Goal: Navigation & Orientation: Find specific page/section

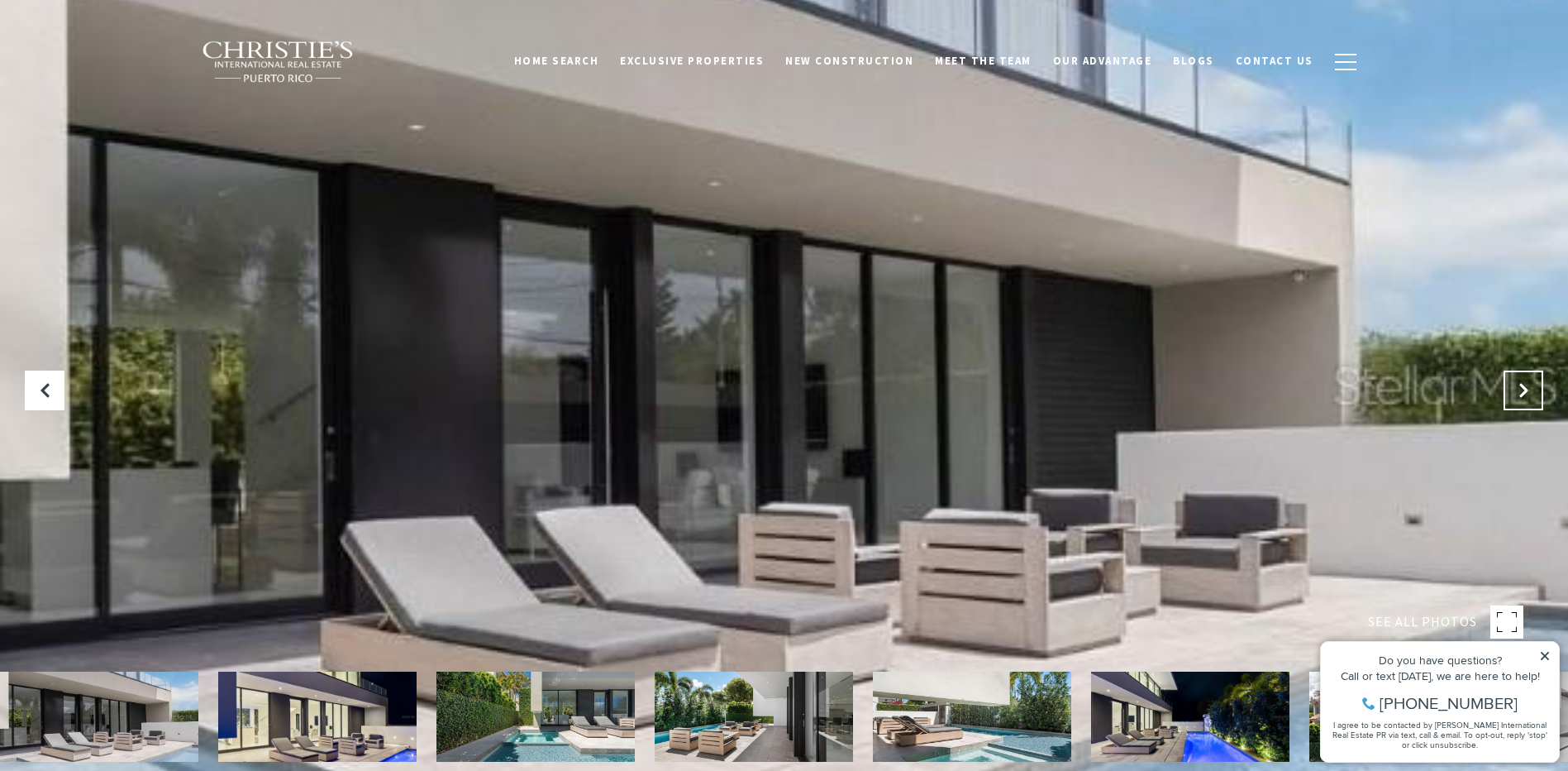
click at [1528, 393] on icon at bounding box center [1523, 389] width 17 height 17
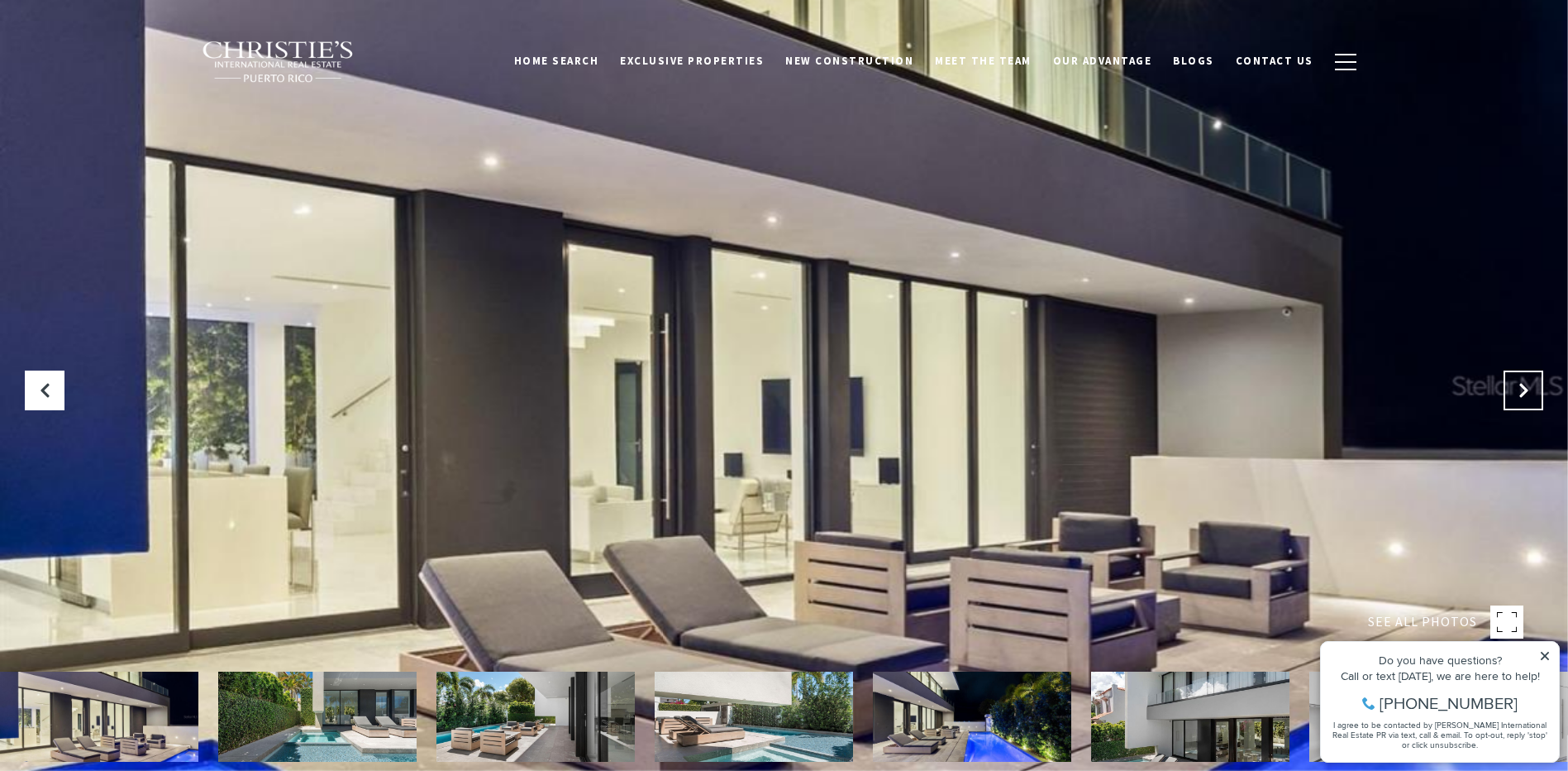
click at [1528, 393] on icon "Next Slide" at bounding box center [1523, 389] width 17 height 17
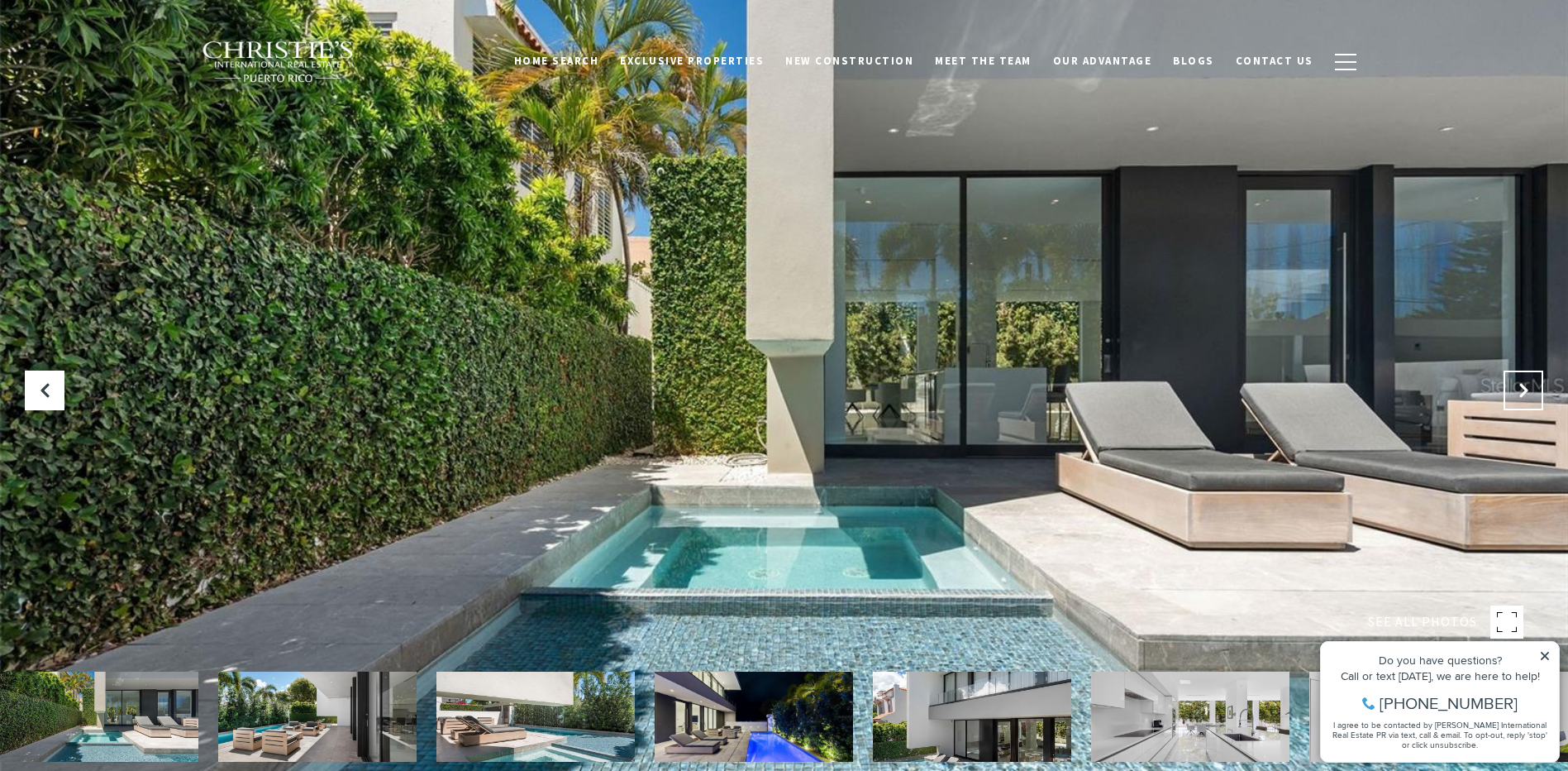
click at [1528, 393] on icon "Next Slide" at bounding box center [1523, 389] width 17 height 17
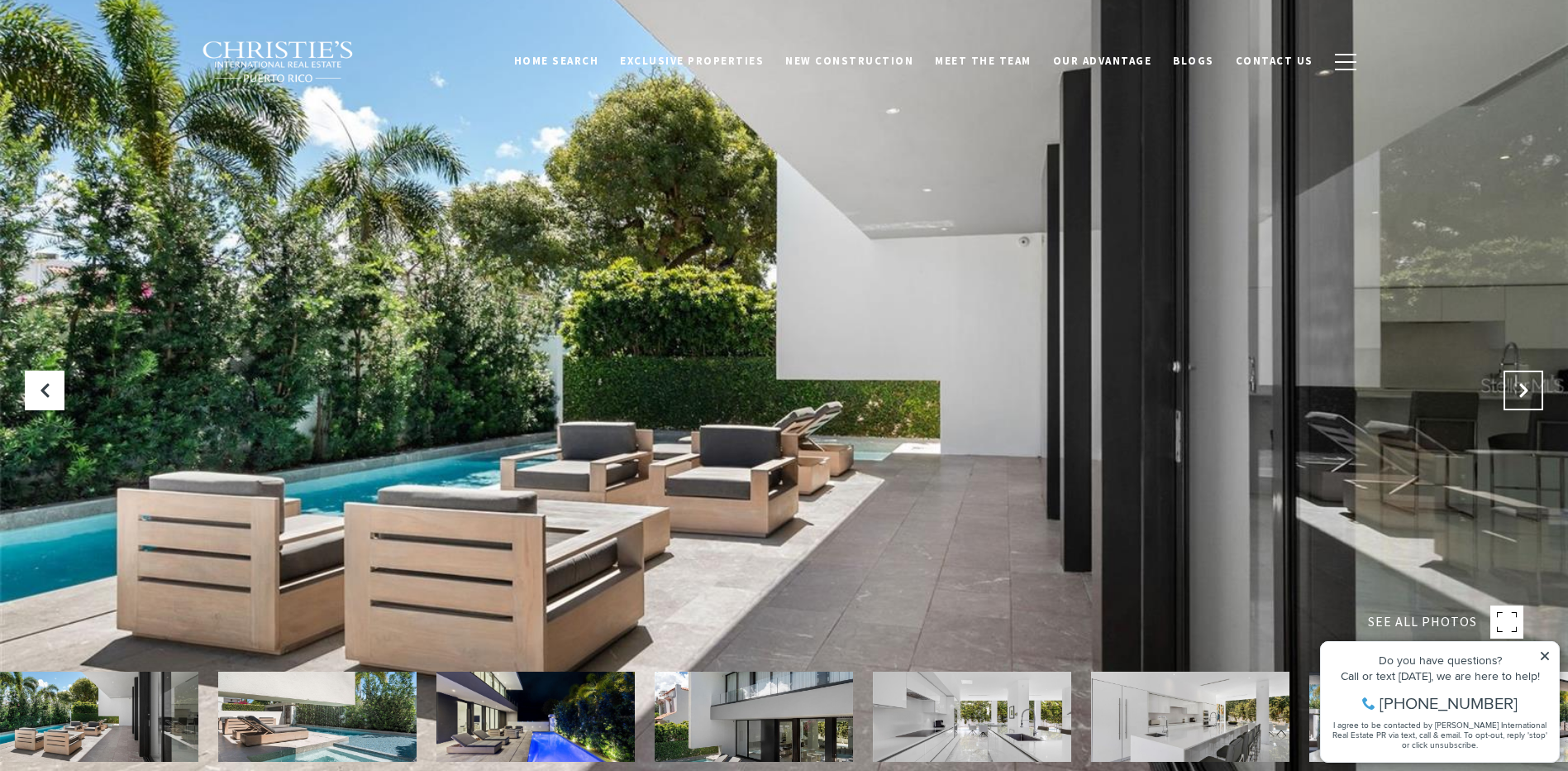
click at [1528, 393] on icon "Next Slide" at bounding box center [1523, 389] width 17 height 17
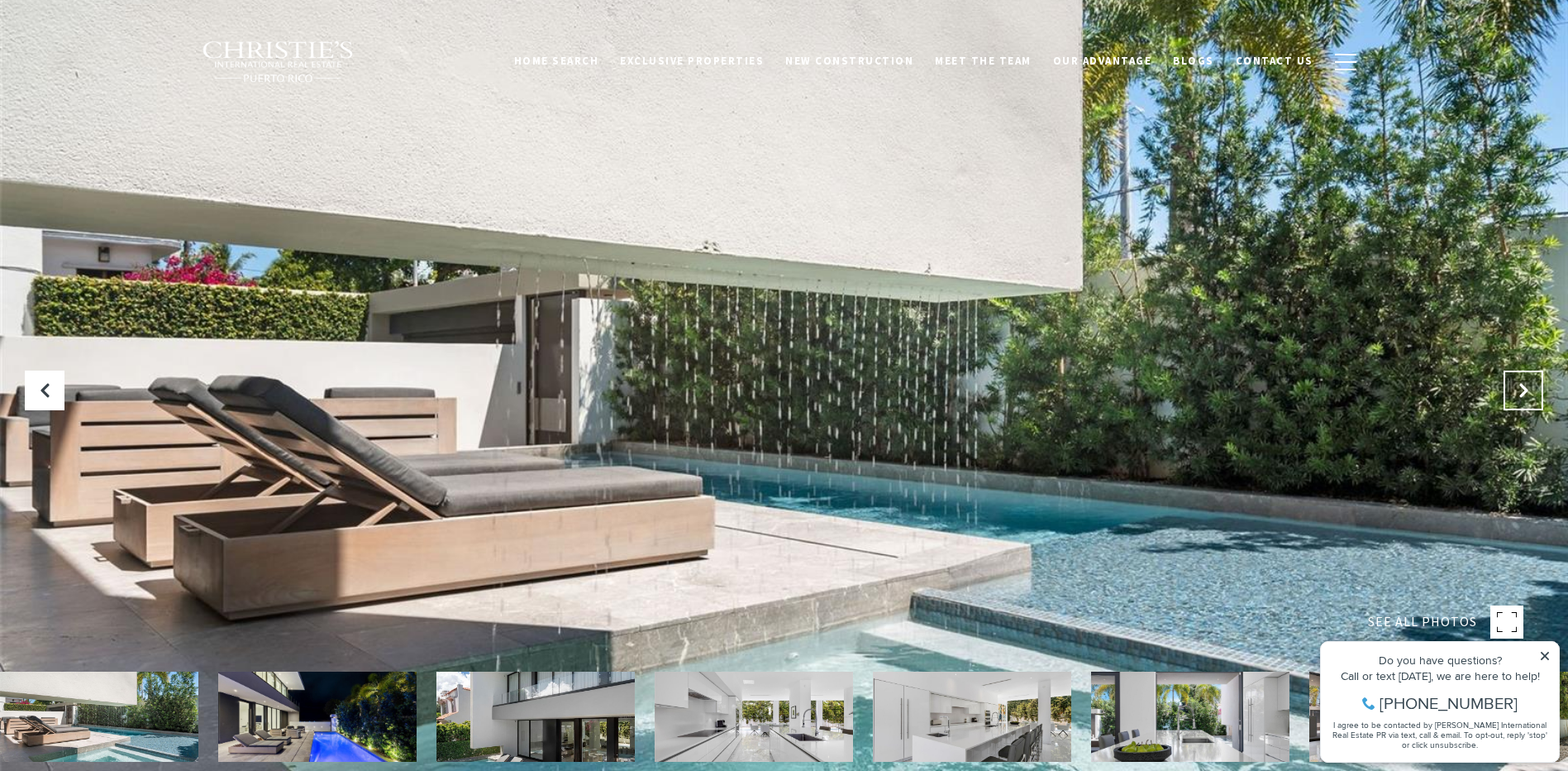
click at [1528, 393] on icon "Next Slide" at bounding box center [1523, 389] width 17 height 17
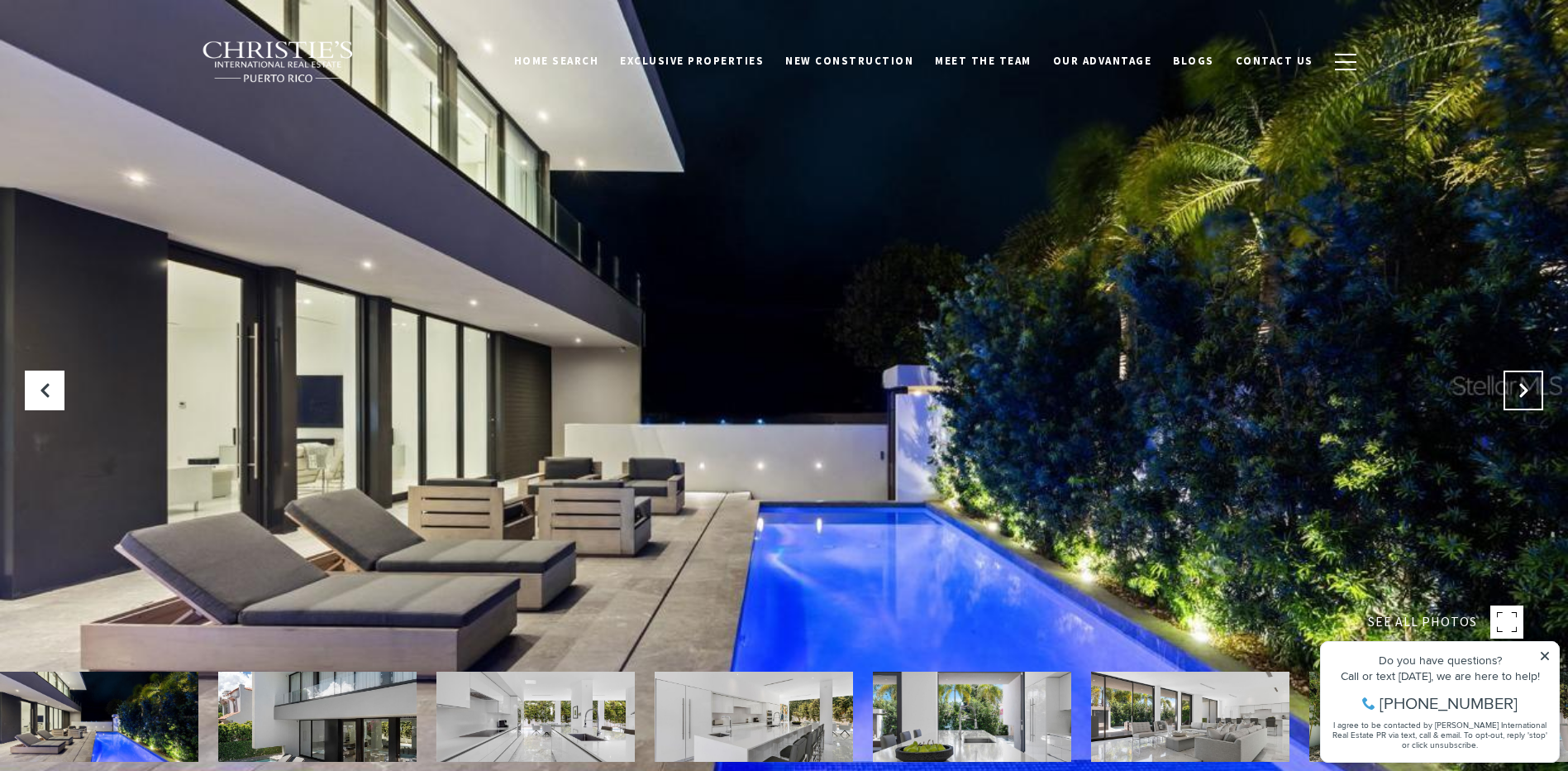
click at [1528, 393] on icon "Next Slide" at bounding box center [1523, 389] width 17 height 17
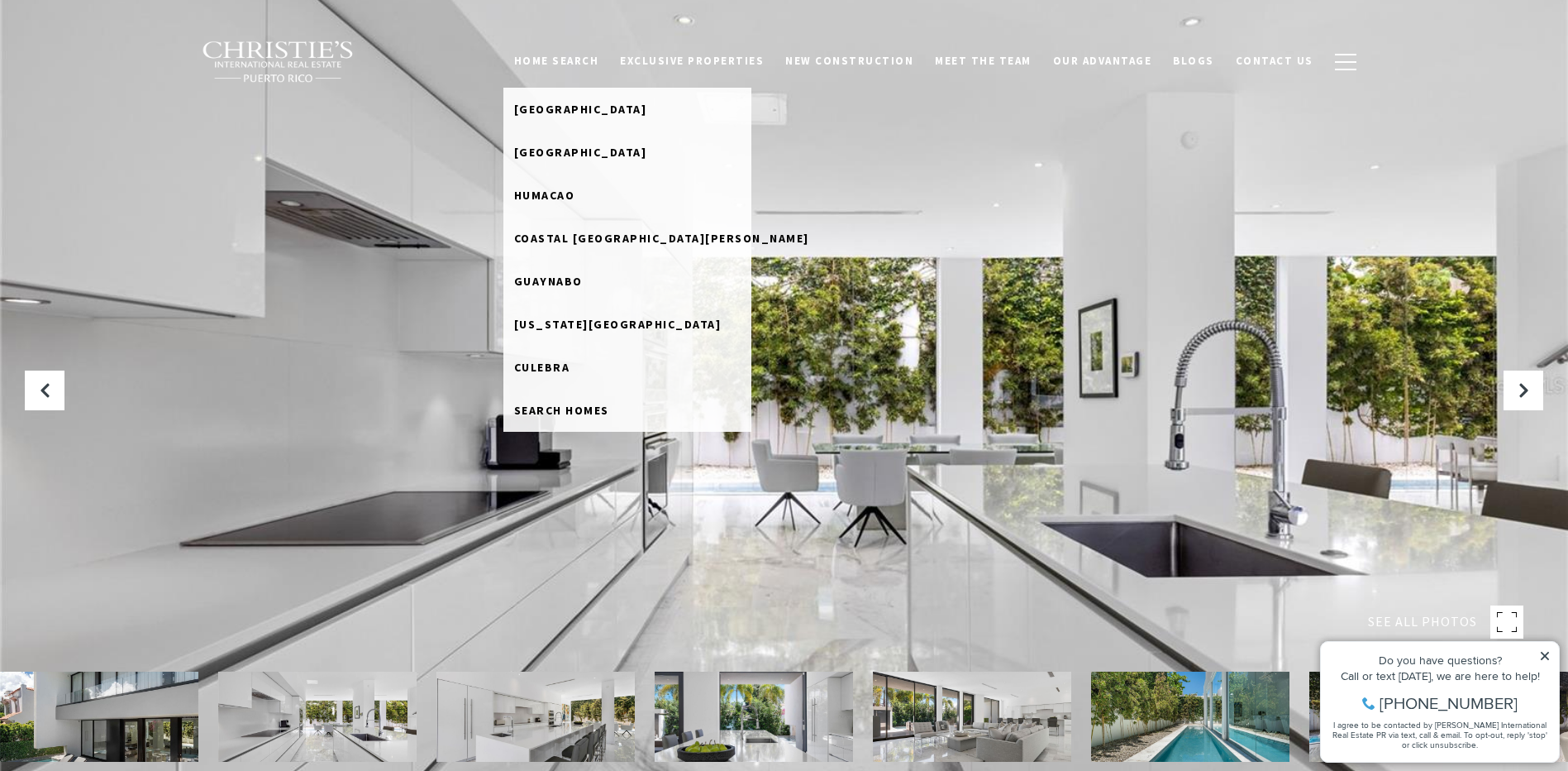
click at [596, 64] on link "Home Search" at bounding box center [557, 61] width 106 height 32
click at [596, 236] on span "Coastal [GEOGRAPHIC_DATA][PERSON_NAME]" at bounding box center [661, 238] width 295 height 15
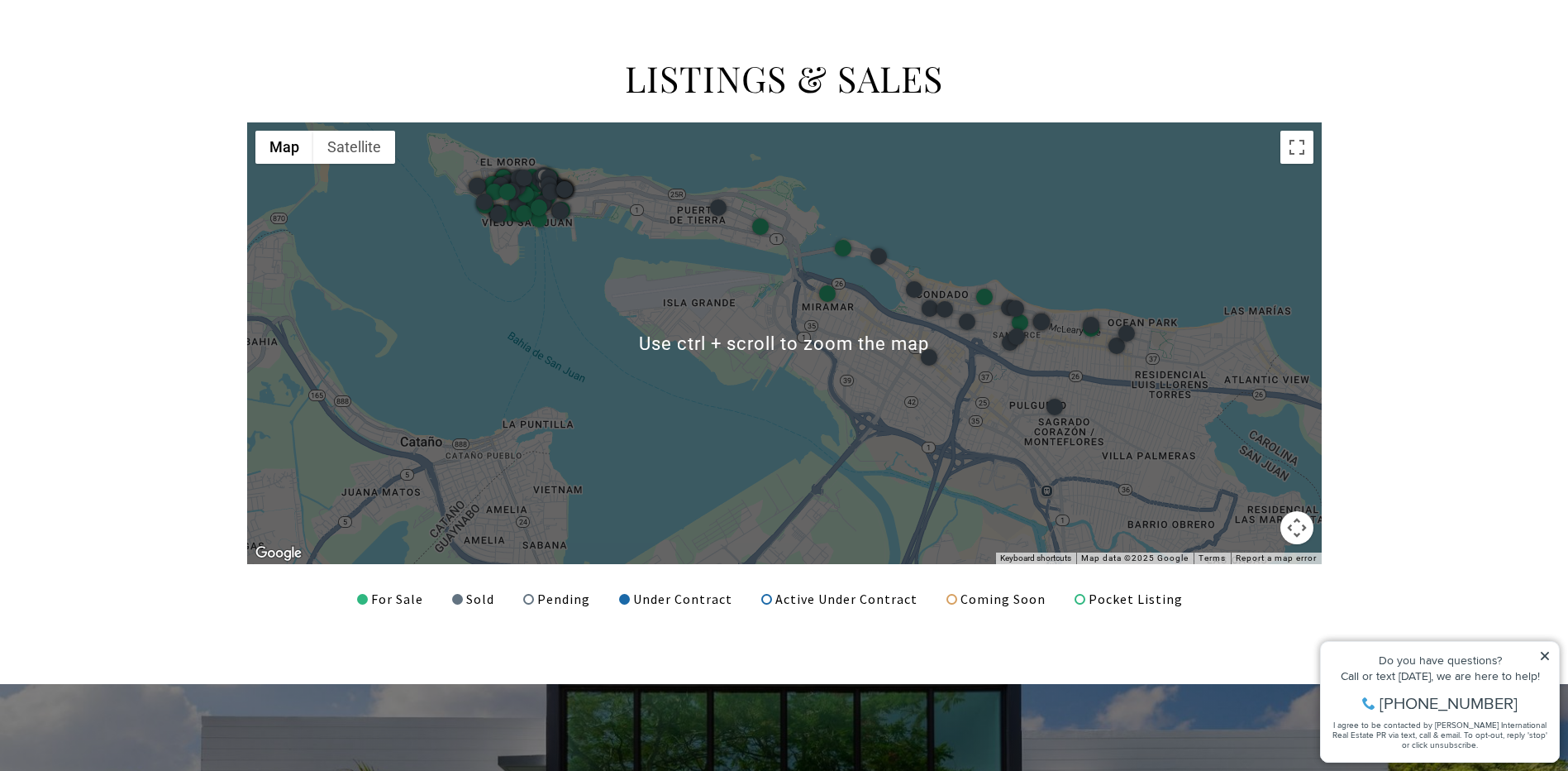
scroll to position [2068, 0]
